Goal: Task Accomplishment & Management: Use online tool/utility

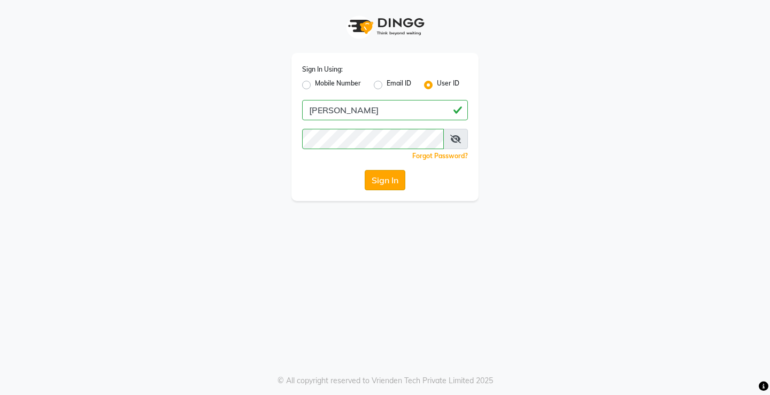
click at [381, 185] on button "Sign In" at bounding box center [385, 180] width 41 height 20
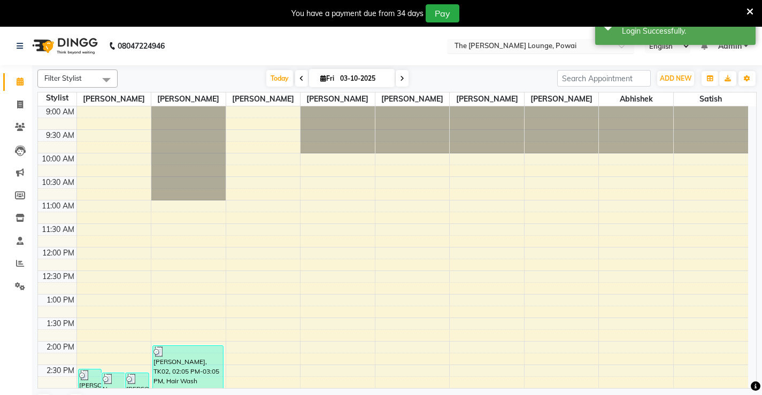
click at [514, 49] on input "text" at bounding box center [529, 47] width 155 height 11
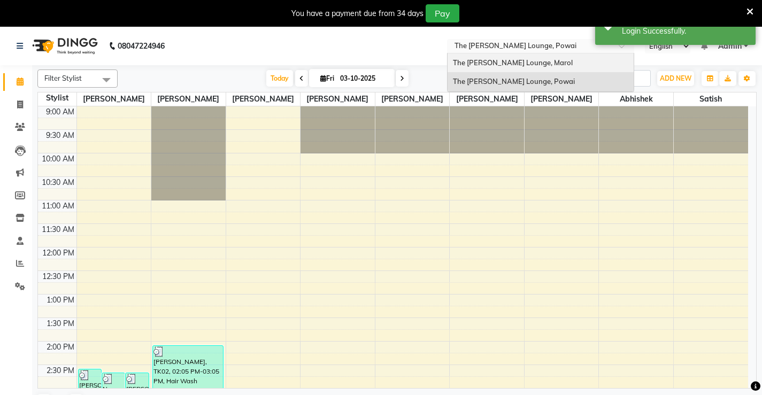
click at [500, 66] on span "The [PERSON_NAME] Lounge, Marol" at bounding box center [513, 62] width 120 height 9
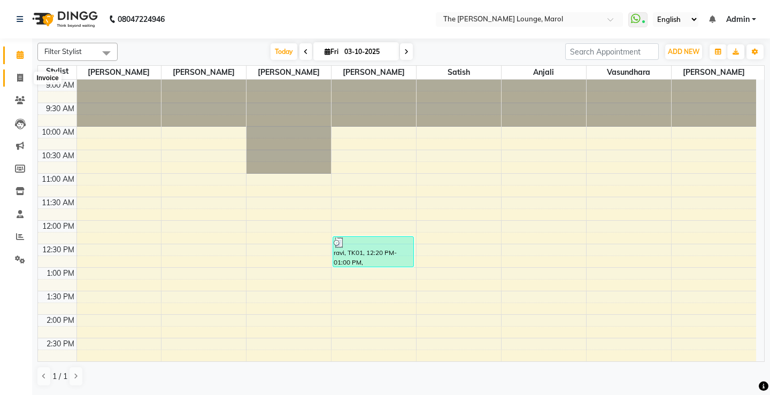
click at [23, 76] on icon at bounding box center [20, 78] width 6 height 8
select select "7188"
select select "service"
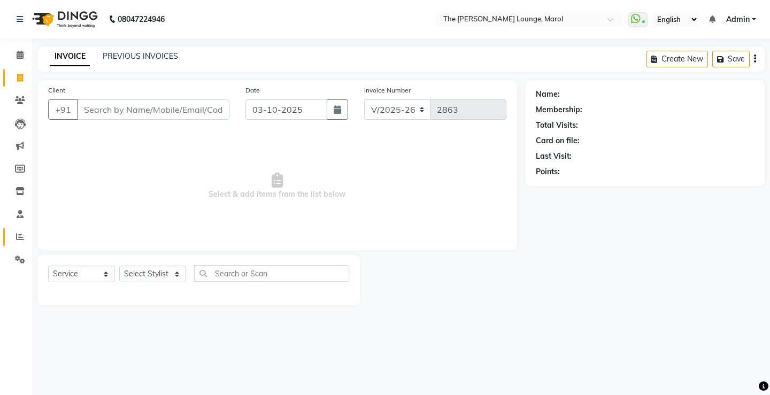
click at [21, 230] on link "Reports" at bounding box center [16, 237] width 26 height 18
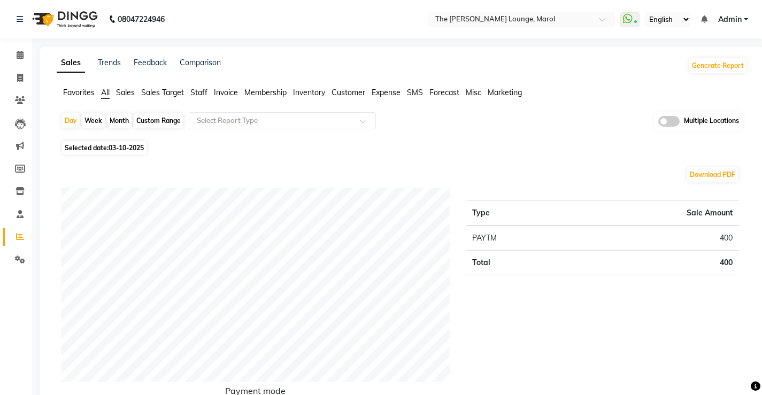
click at [196, 90] on span "Staff" at bounding box center [198, 93] width 17 height 10
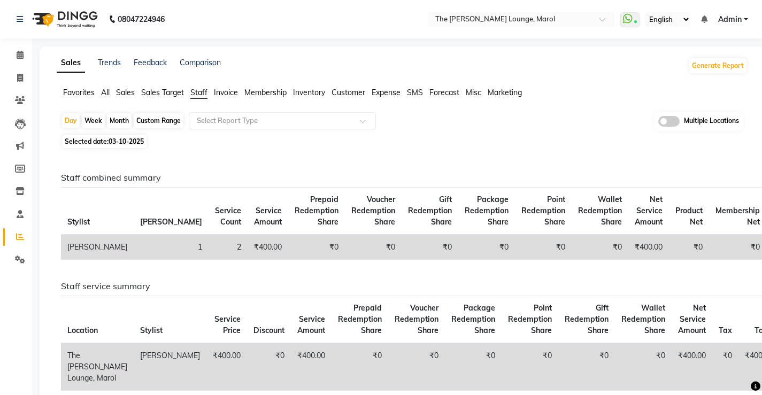
click at [118, 115] on div "Month" at bounding box center [119, 120] width 25 height 15
select select "10"
select select "2025"
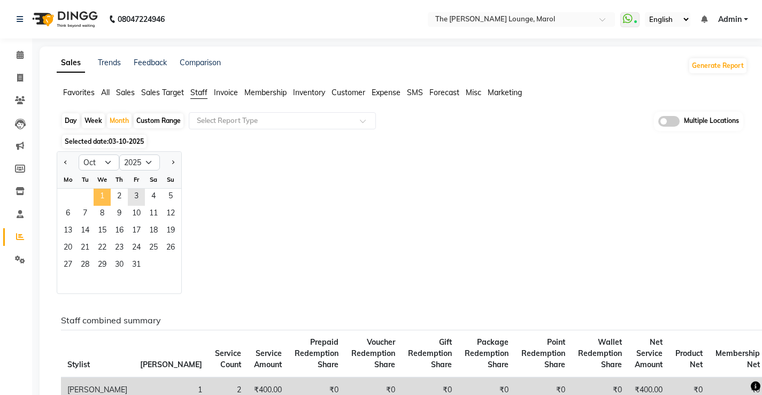
click at [103, 191] on span "1" at bounding box center [102, 197] width 17 height 17
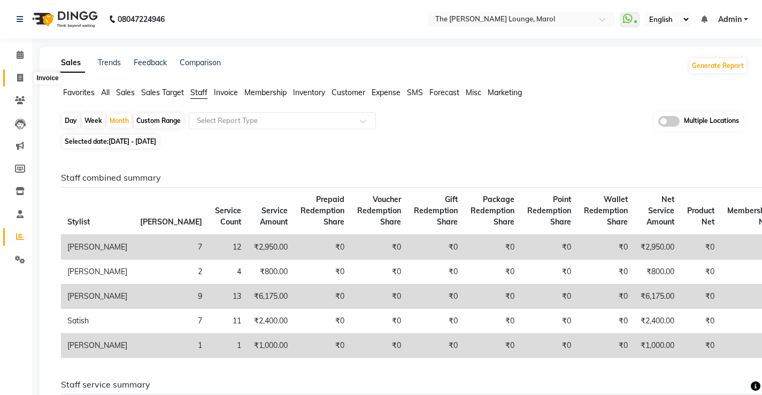
click at [22, 78] on icon at bounding box center [20, 78] width 6 height 8
select select "7188"
select select "service"
